Goal: Check status: Check status

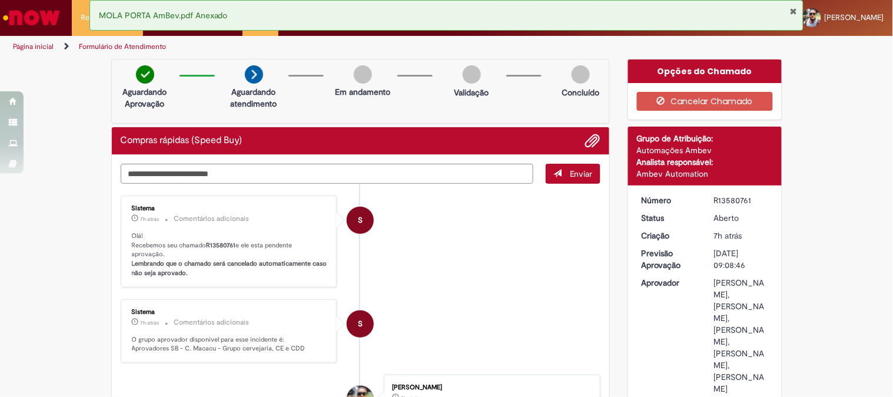
click at [46, 6] on img "Ir para a Homepage" at bounding box center [31, 18] width 61 height 24
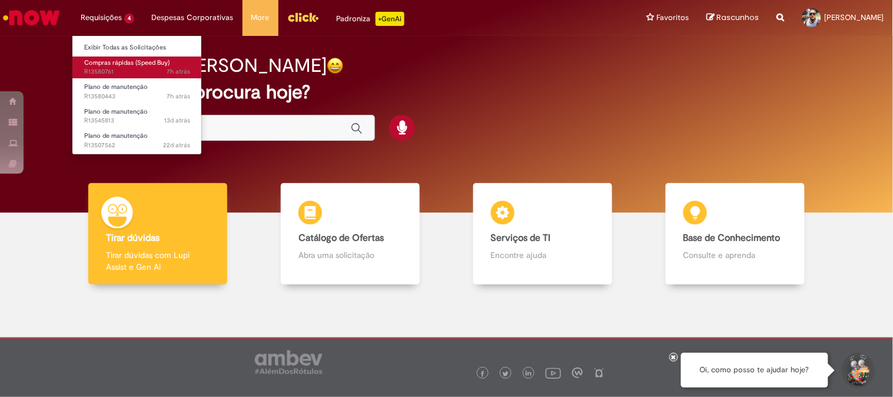
click at [101, 65] on span "Compras rápidas (Speed Buy)" at bounding box center [126, 62] width 85 height 9
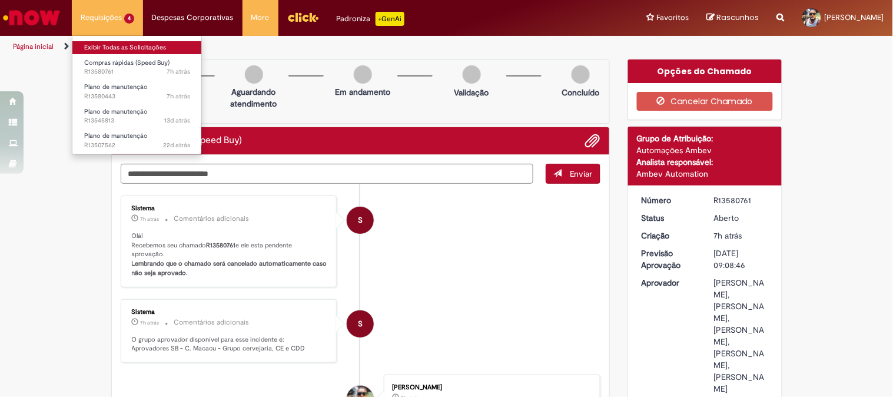
click at [95, 45] on link "Exibir Todas as Solicitações" at bounding box center [136, 47] width 129 height 13
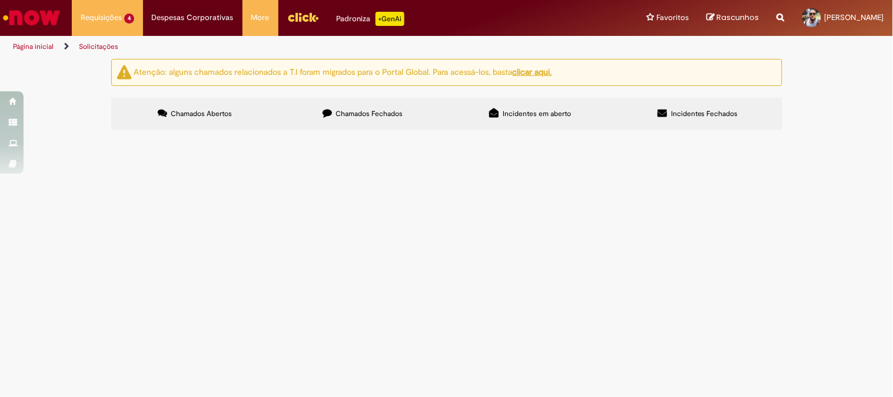
click at [358, 109] on span "Chamados Fechados" at bounding box center [369, 113] width 67 height 9
click at [0, 0] on img "recolher o estado da solicitação" at bounding box center [0, 0] width 0 height 0
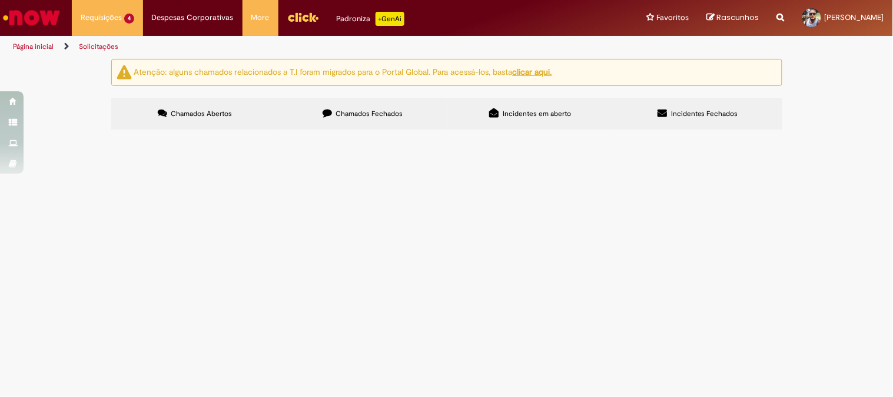
scroll to position [261, 0]
